Goal: Use online tool/utility: Utilize a website feature to perform a specific function

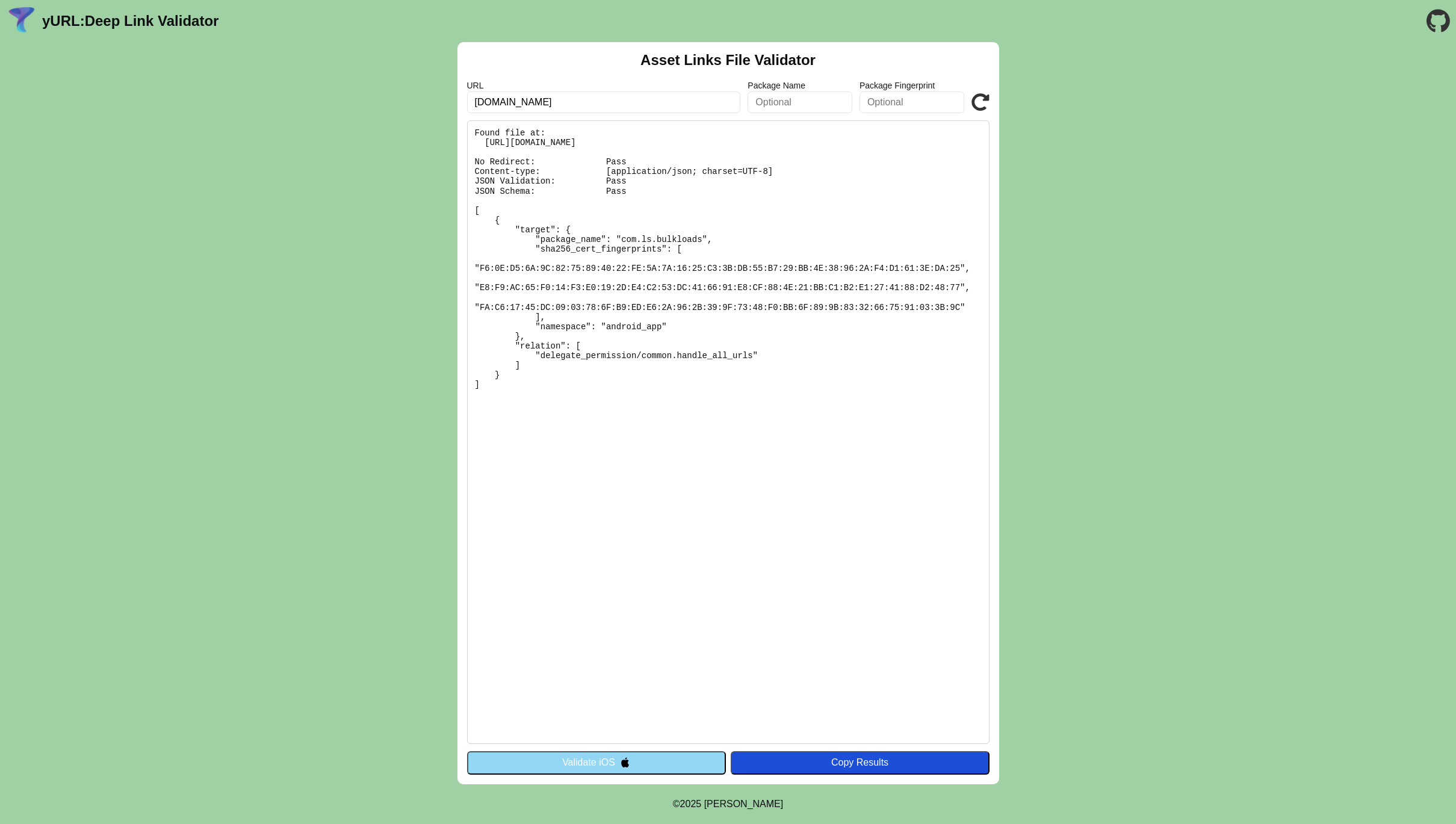
click at [641, 764] on button "Validate iOS" at bounding box center [596, 762] width 259 height 23
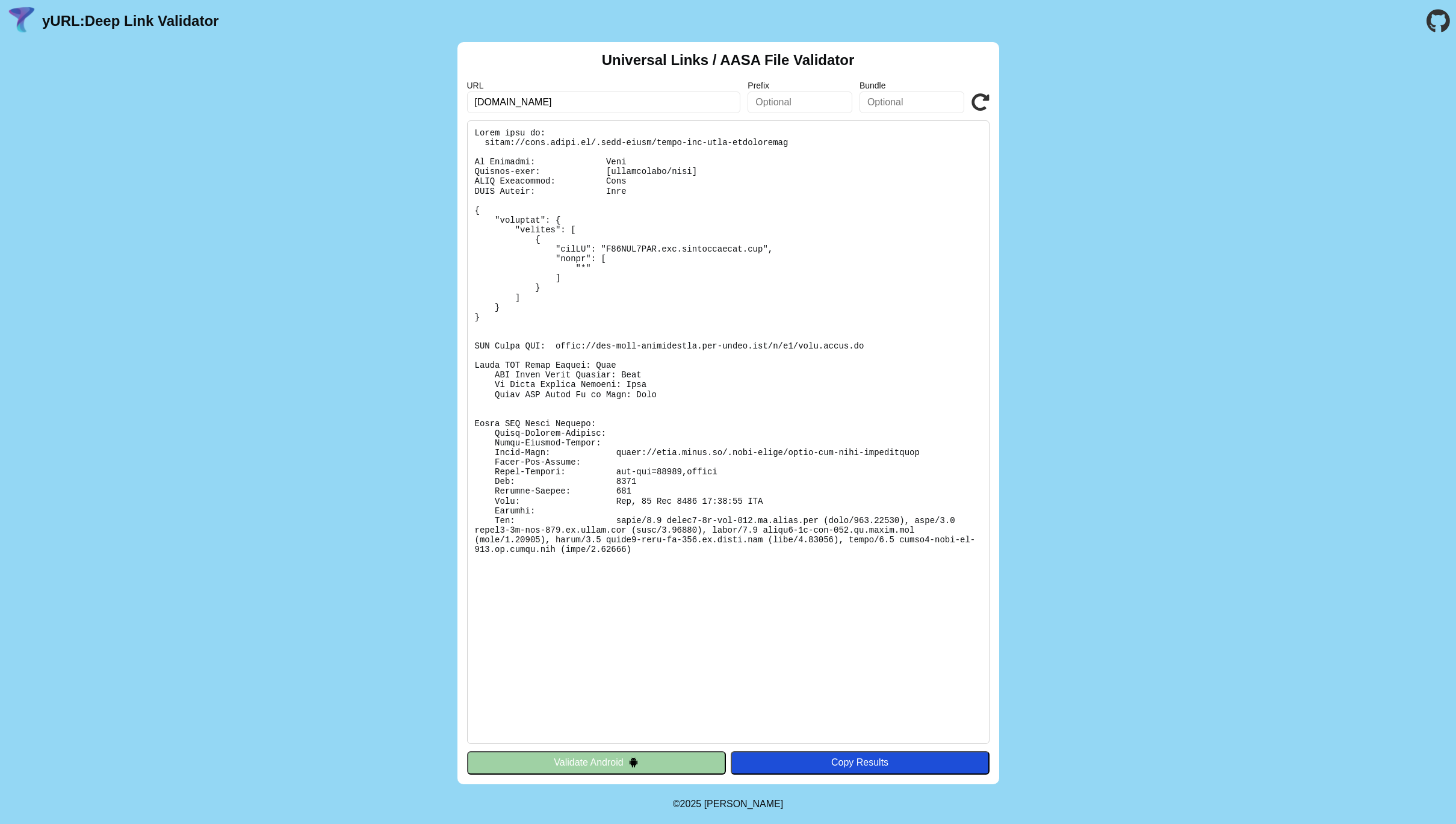
click at [641, 764] on button "Validate Android" at bounding box center [596, 762] width 259 height 23
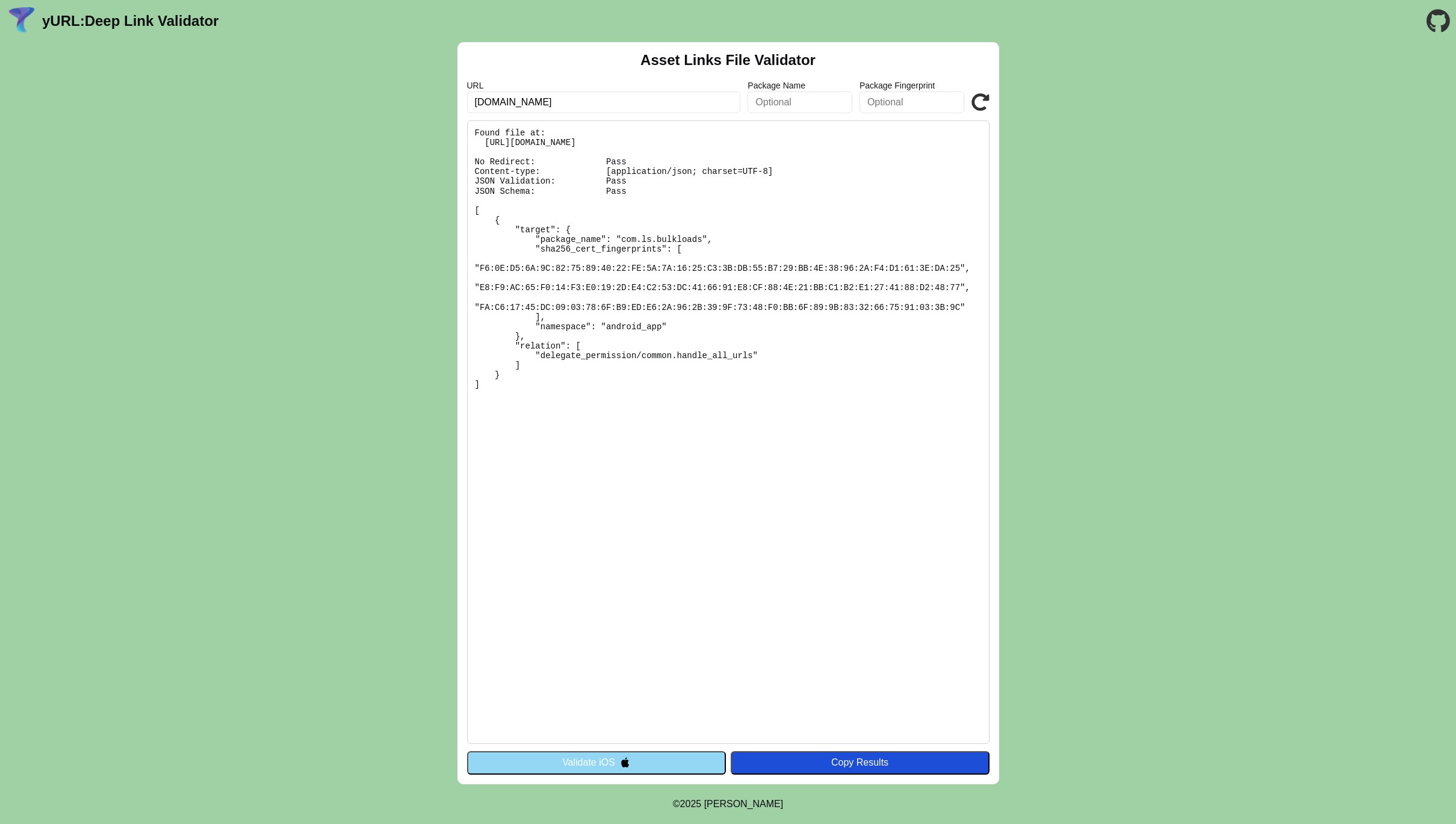
click at [641, 764] on button "Validate iOS" at bounding box center [596, 762] width 259 height 23
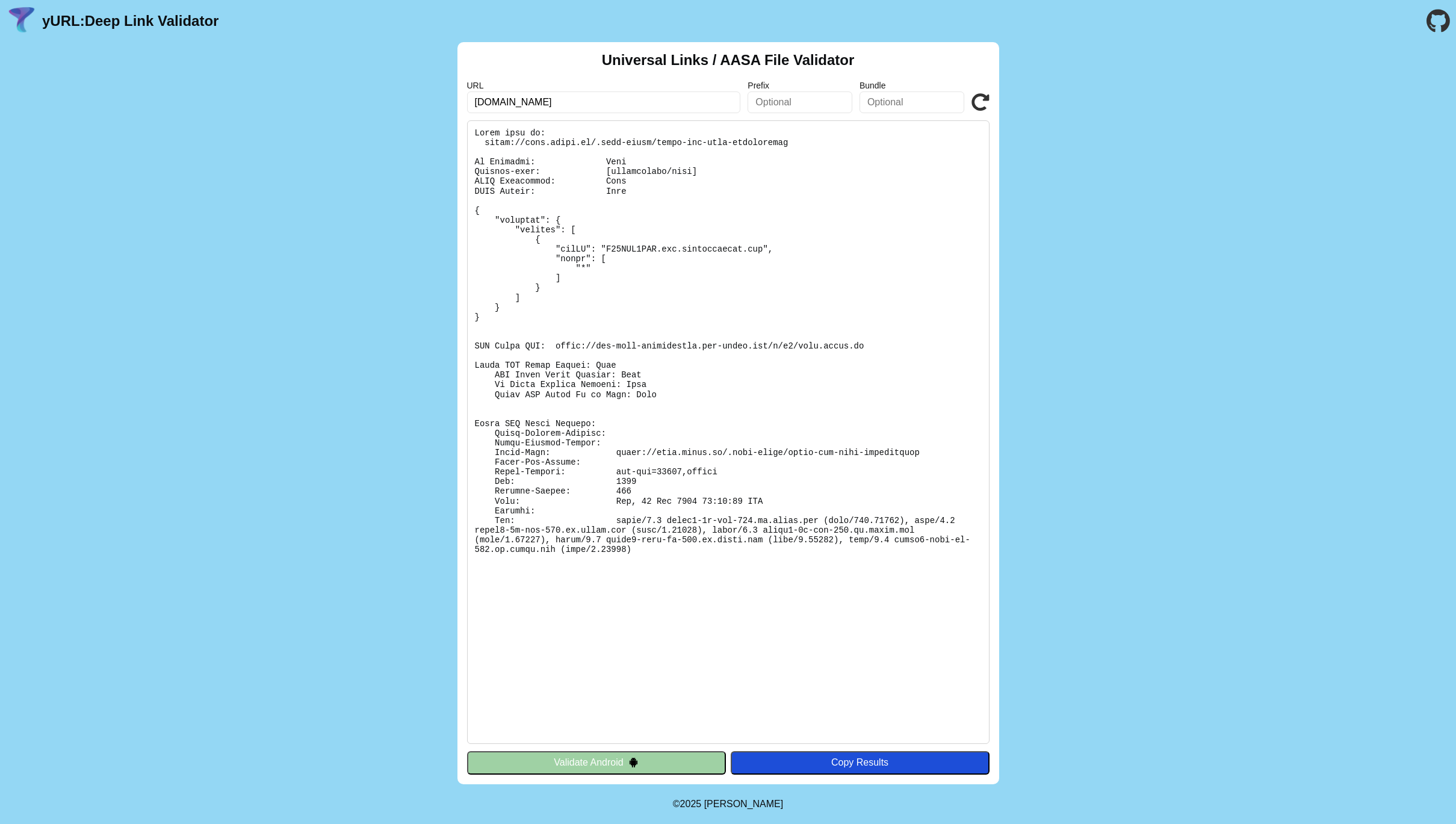
click at [641, 764] on button "Validate Android" at bounding box center [596, 762] width 259 height 23
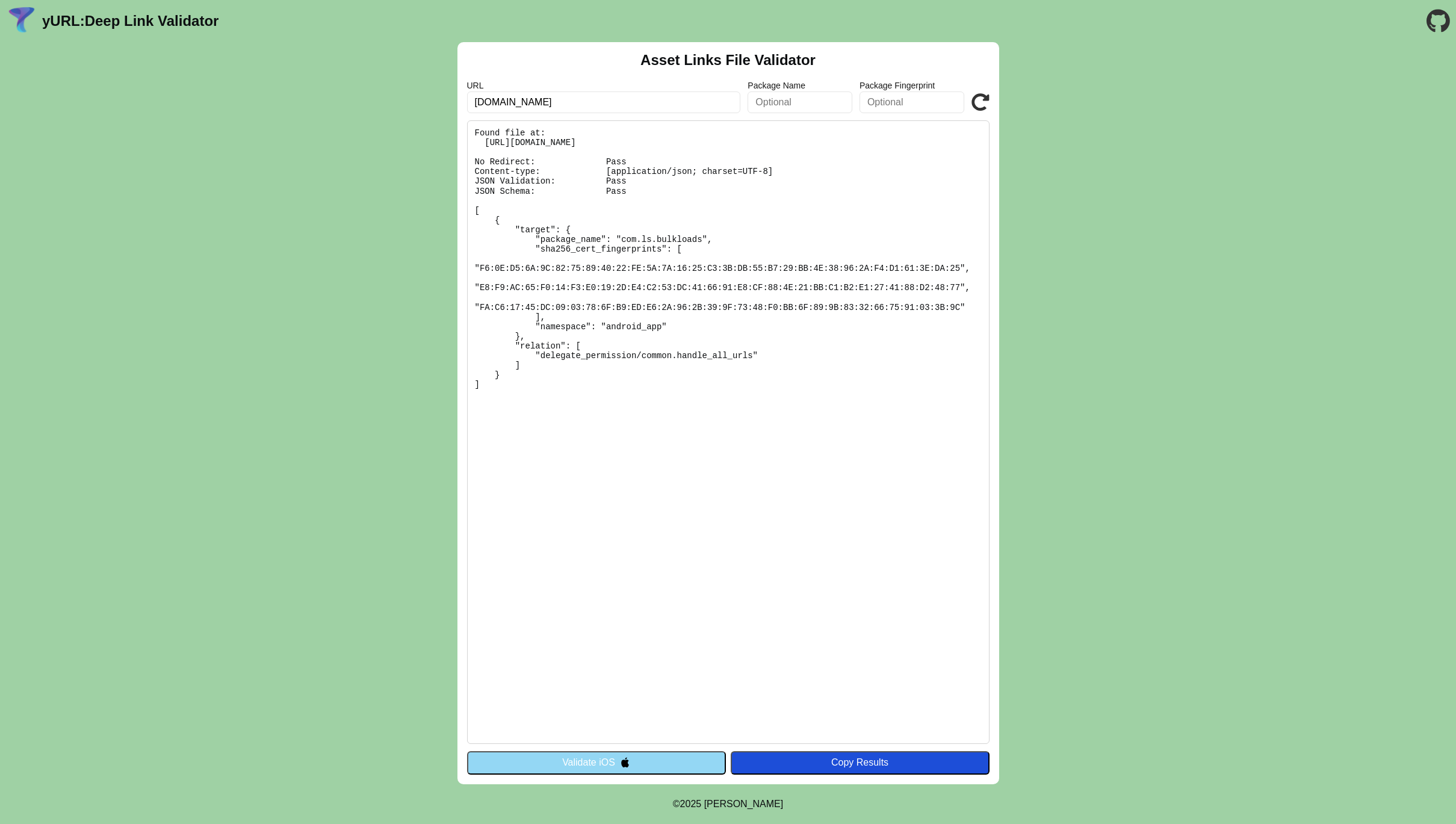
click at [641, 764] on button "Validate iOS" at bounding box center [596, 762] width 259 height 23
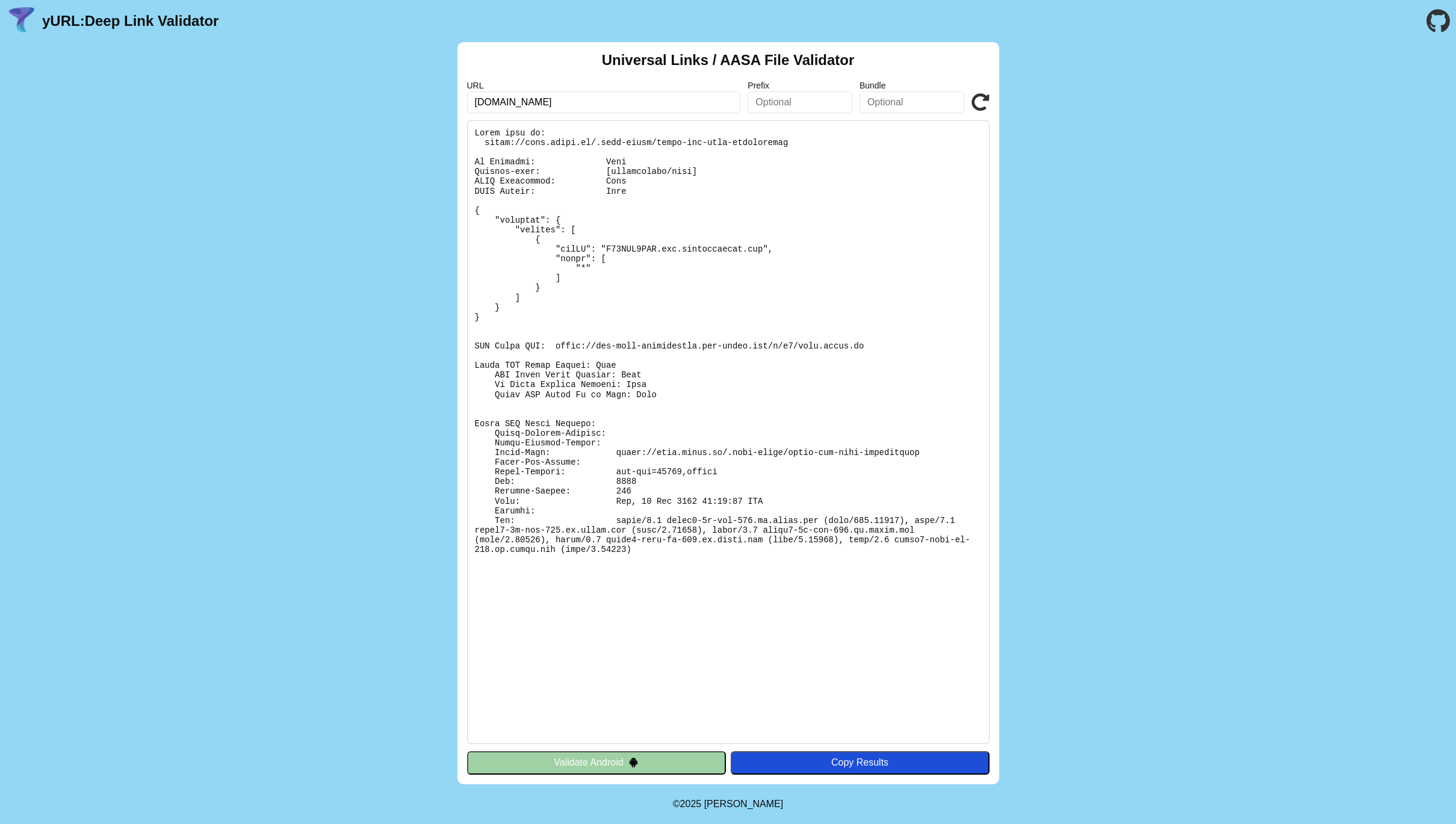
click at [641, 764] on button "Validate Android" at bounding box center [596, 762] width 259 height 23
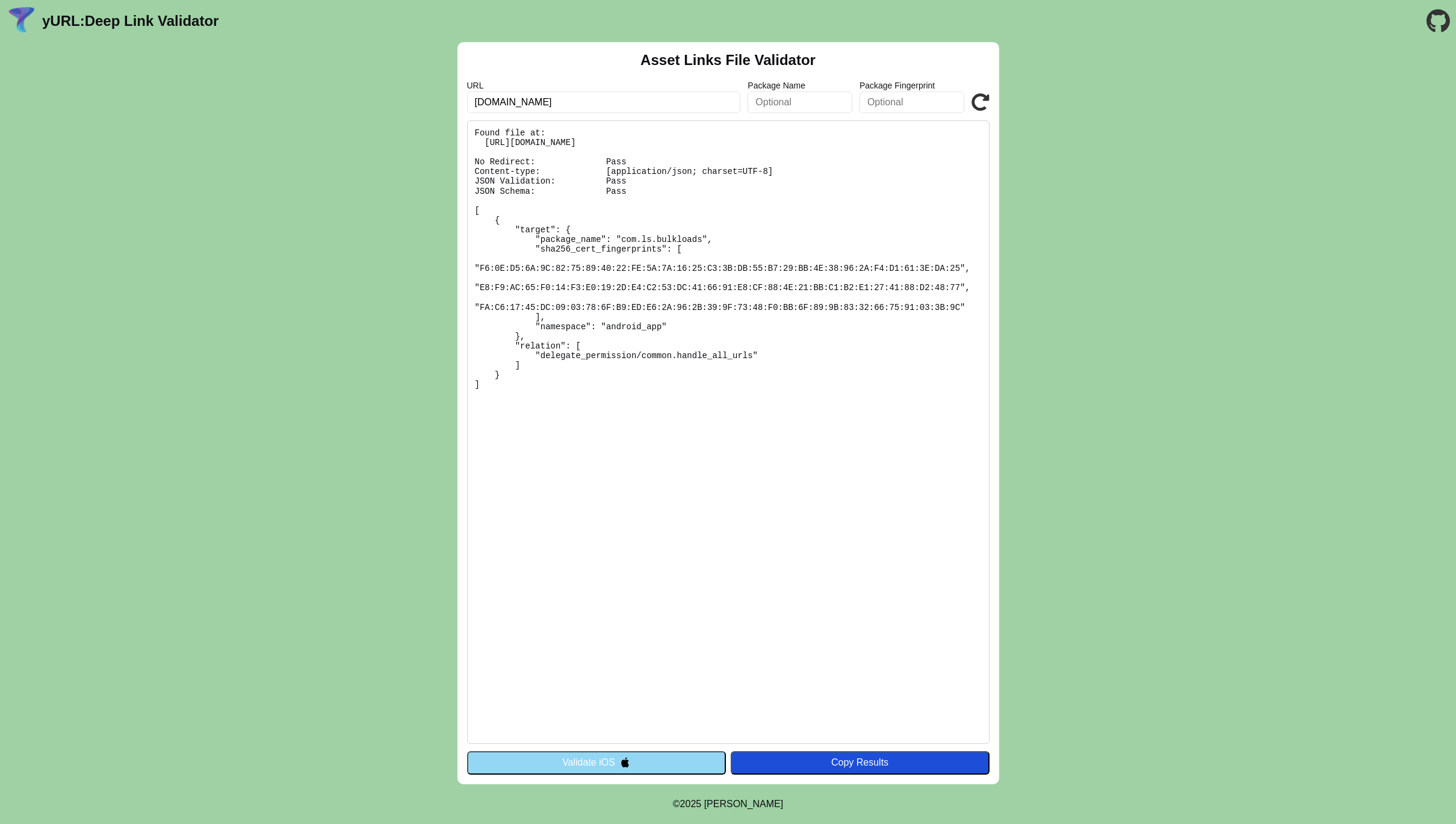
click at [641, 764] on button "Validate iOS" at bounding box center [596, 762] width 259 height 23
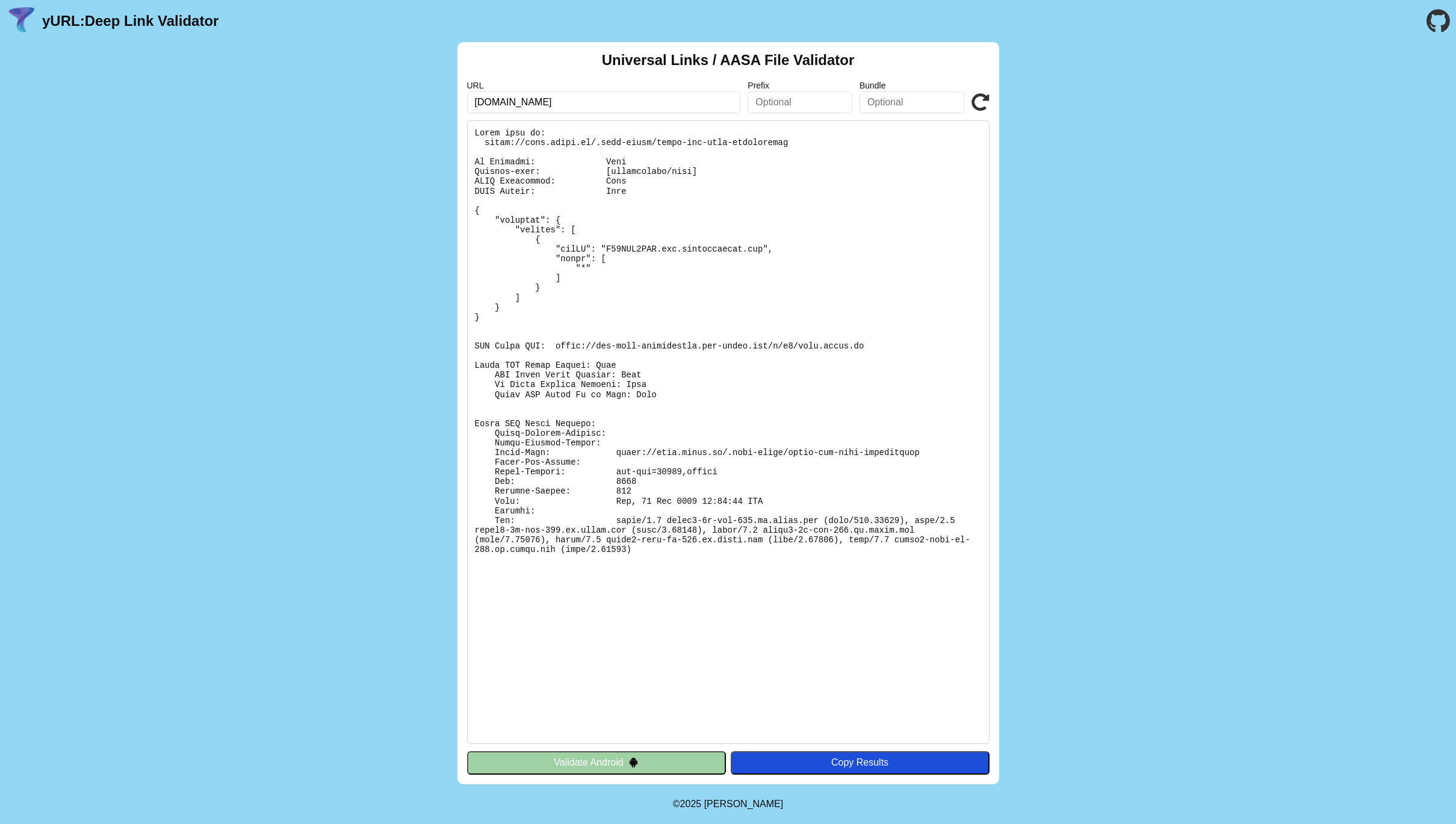
click at [641, 764] on button "Validate Android" at bounding box center [596, 762] width 259 height 23
